Goal: Ask a question

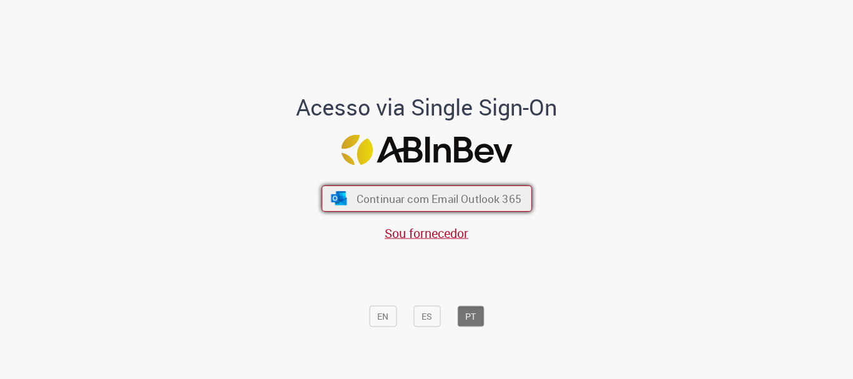
click at [356, 193] on span "Continuar com Email Outlook 365" at bounding box center [438, 199] width 165 height 14
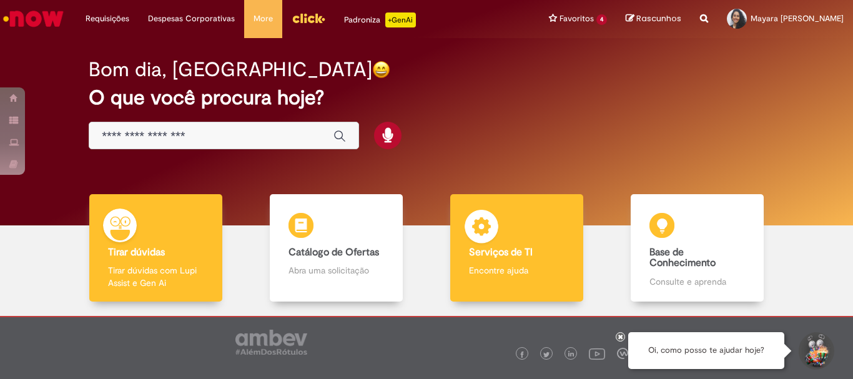
click at [514, 264] on p "Encontre ajuda" at bounding box center [516, 270] width 95 height 12
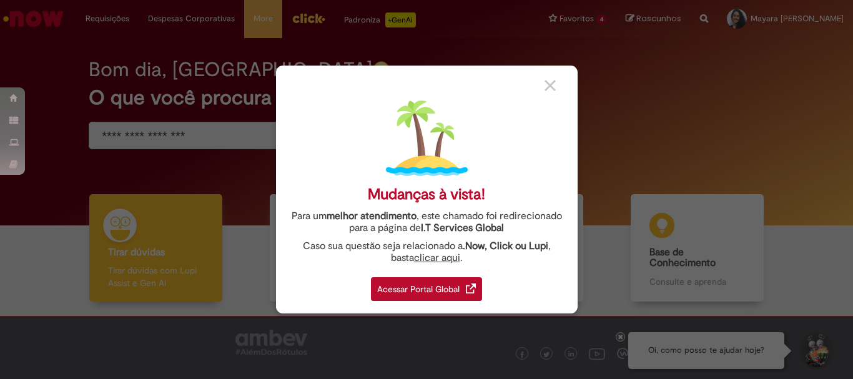
click at [414, 288] on div "Acessar Portal Global" at bounding box center [426, 289] width 111 height 24
